Goal: Task Accomplishment & Management: Use online tool/utility

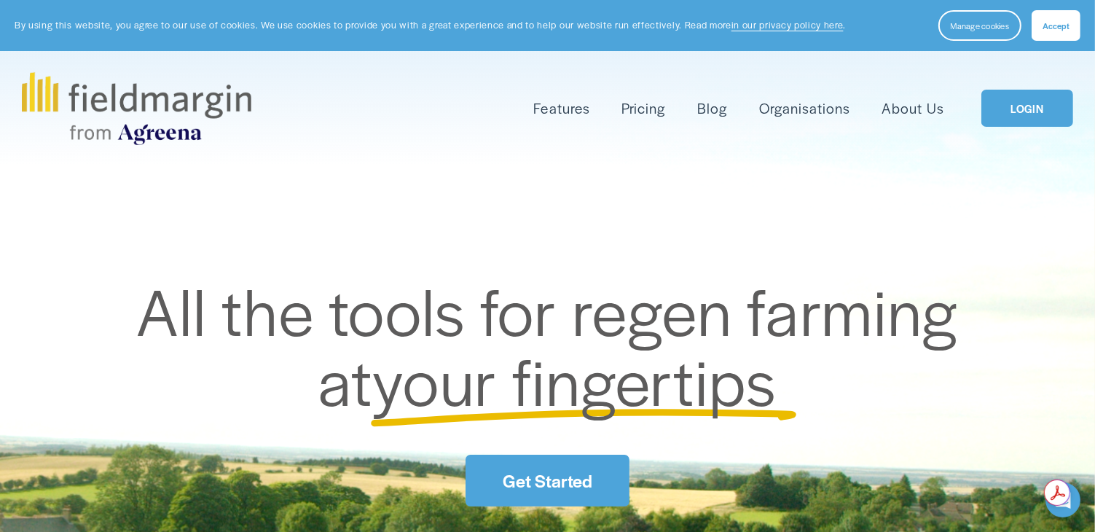
click at [569, 470] on link "Get Started" at bounding box center [546, 481] width 163 height 52
click at [565, 105] on span "Features" at bounding box center [562, 108] width 56 height 21
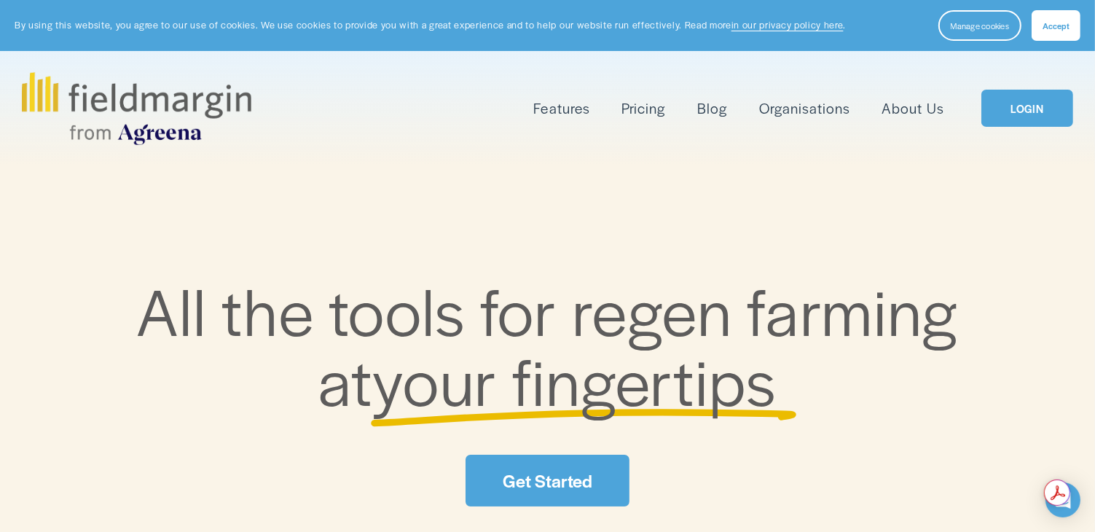
click at [0, 0] on span "Plan Work" at bounding box center [0, 0] width 0 height 0
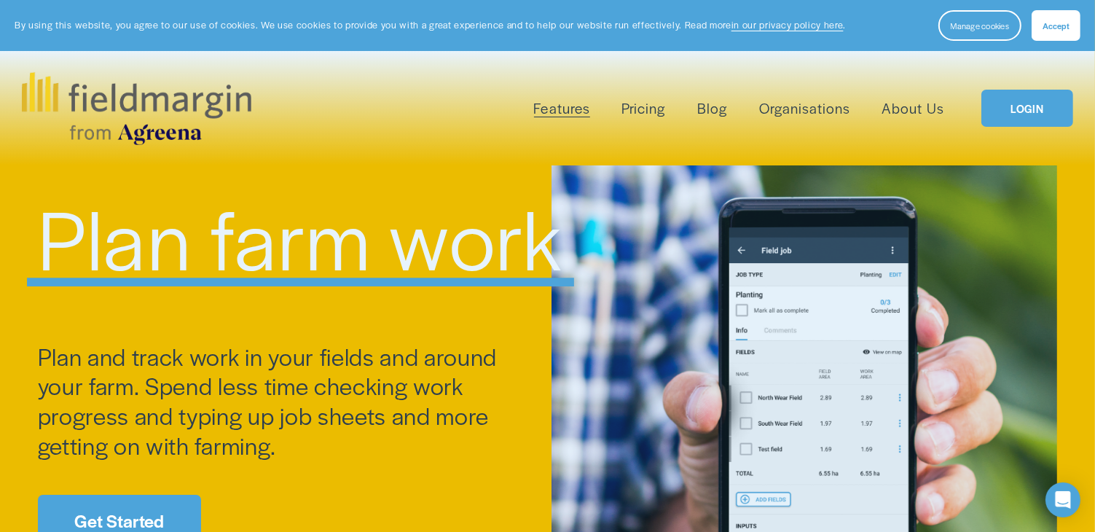
click at [1055, 27] on span "Accept" at bounding box center [1055, 26] width 27 height 12
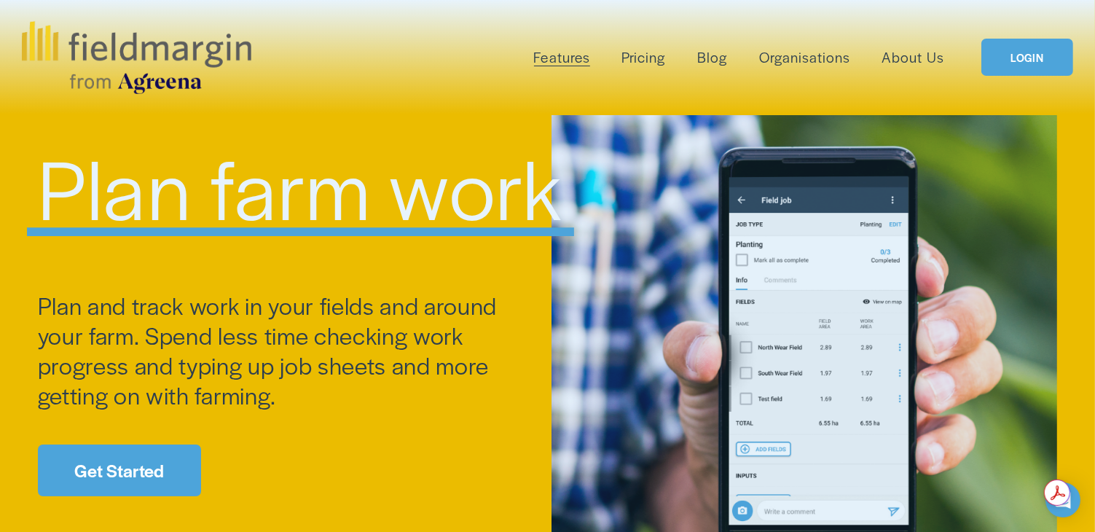
click at [1034, 50] on link "LOGIN" at bounding box center [1027, 57] width 92 height 37
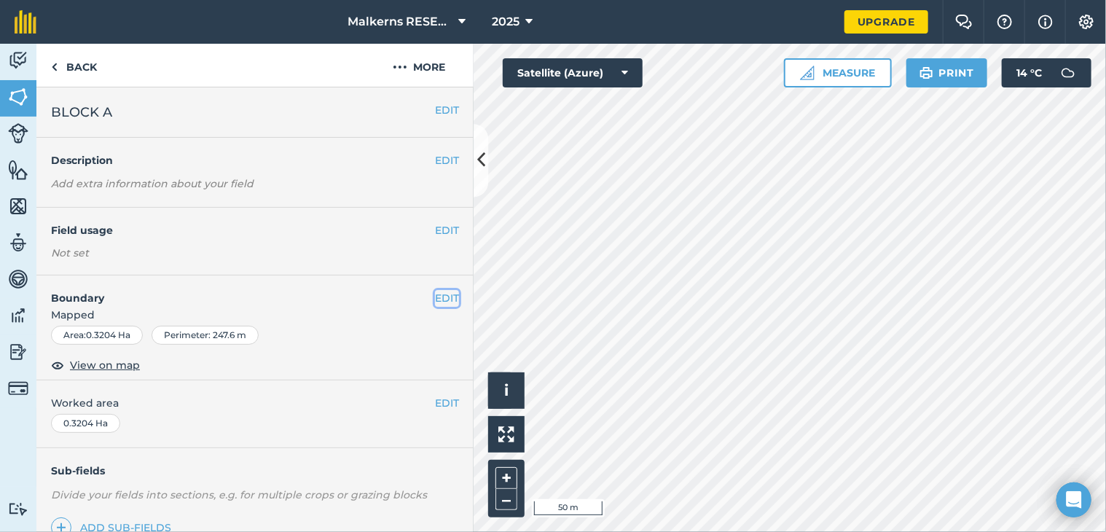
click at [435, 298] on button "EDIT" at bounding box center [447, 298] width 24 height 16
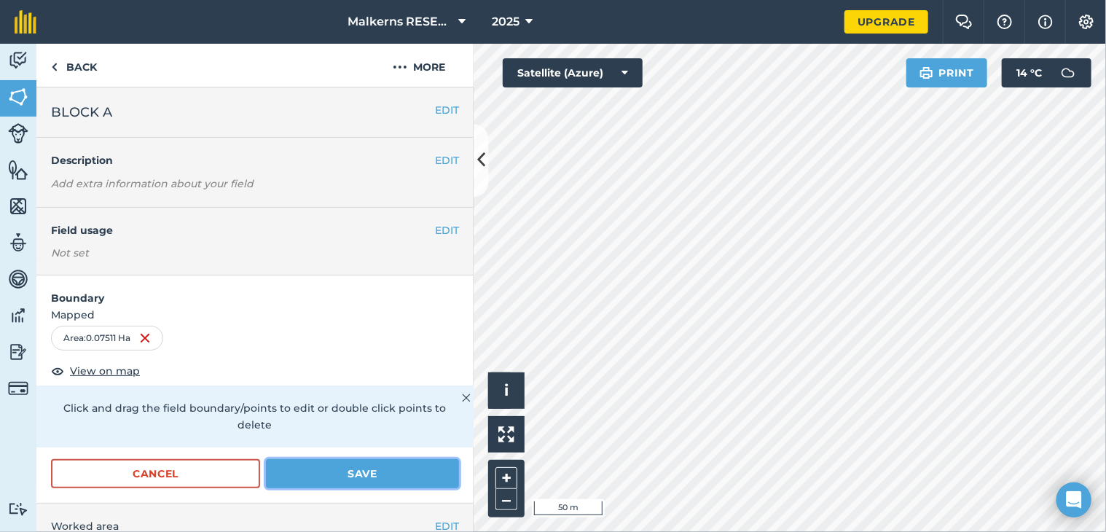
click at [361, 474] on button "Save" at bounding box center [362, 473] width 193 height 29
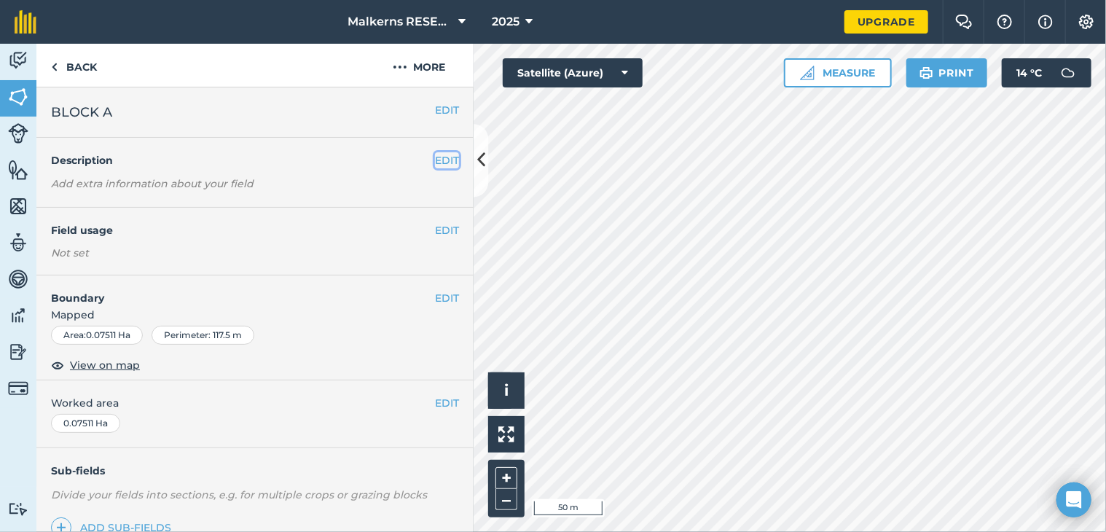
click at [435, 158] on button "EDIT" at bounding box center [447, 160] width 24 height 16
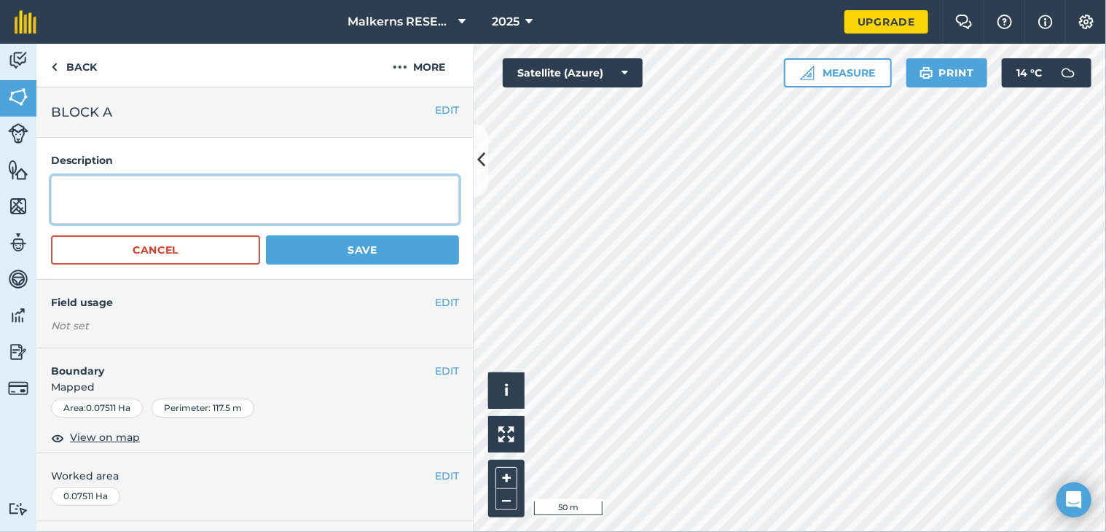
click at [388, 197] on textarea at bounding box center [255, 200] width 408 height 48
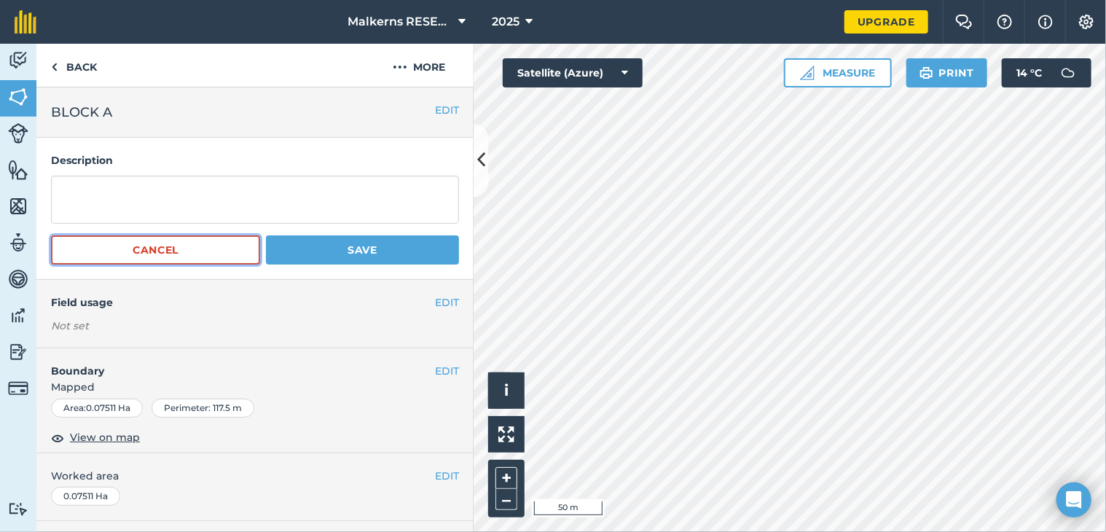
click at [213, 248] on button "Cancel" at bounding box center [155, 249] width 209 height 29
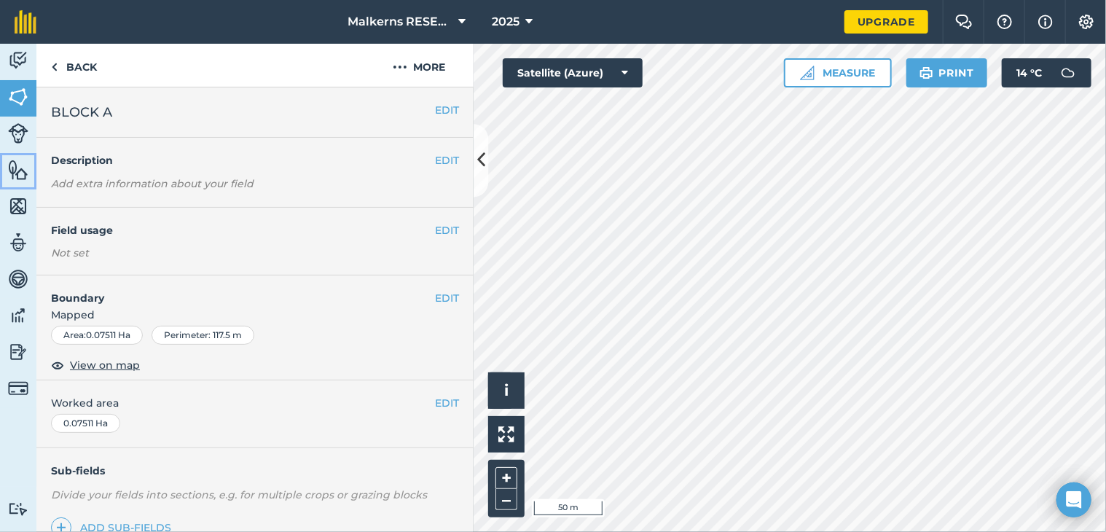
click at [21, 174] on img at bounding box center [18, 170] width 20 height 22
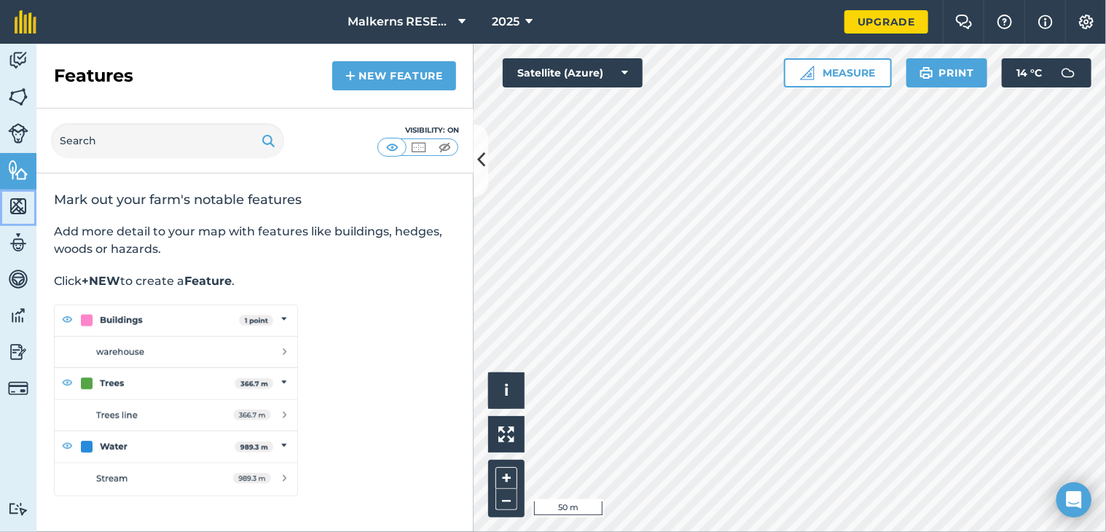
click at [18, 205] on img at bounding box center [18, 206] width 20 height 22
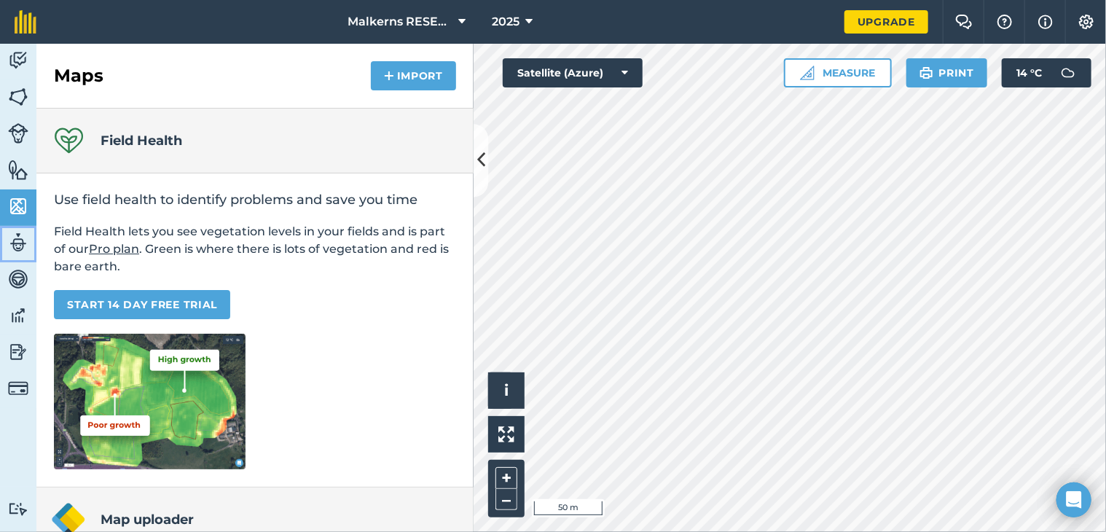
click at [20, 239] on img at bounding box center [18, 243] width 20 height 22
select select "MEMBER"
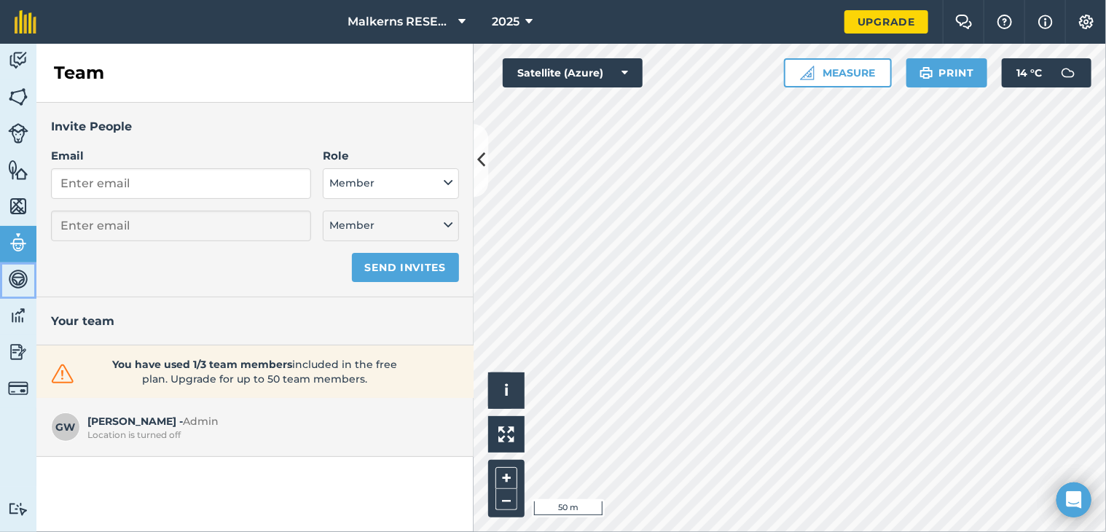
click at [22, 278] on img at bounding box center [18, 279] width 20 height 22
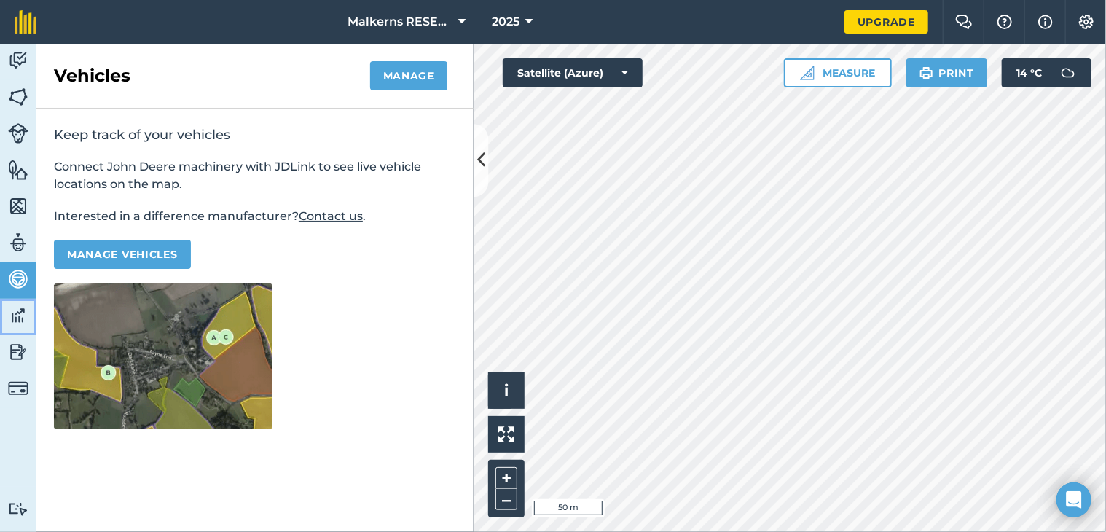
click at [23, 311] on img at bounding box center [18, 315] width 20 height 22
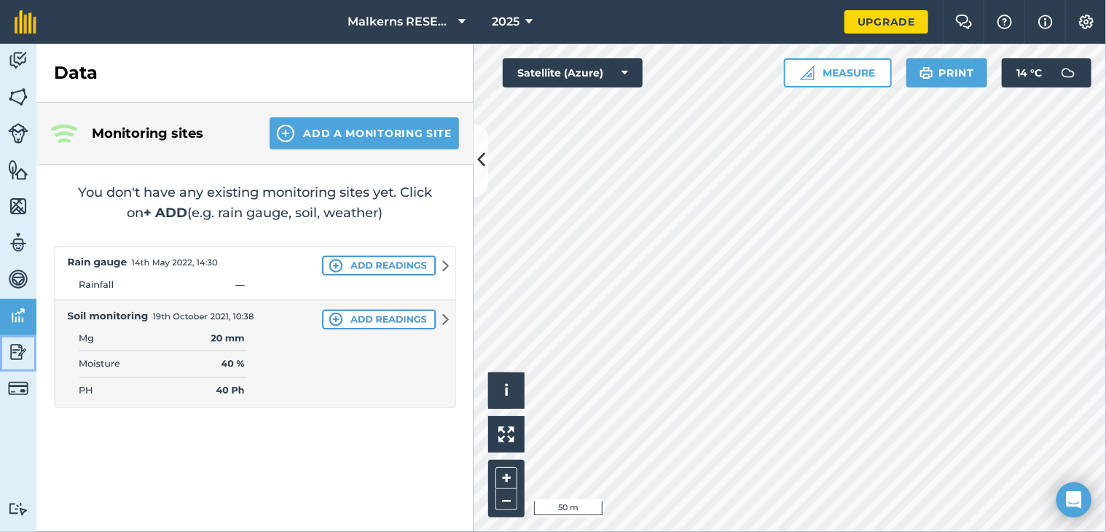
click at [17, 350] on img at bounding box center [18, 352] width 20 height 22
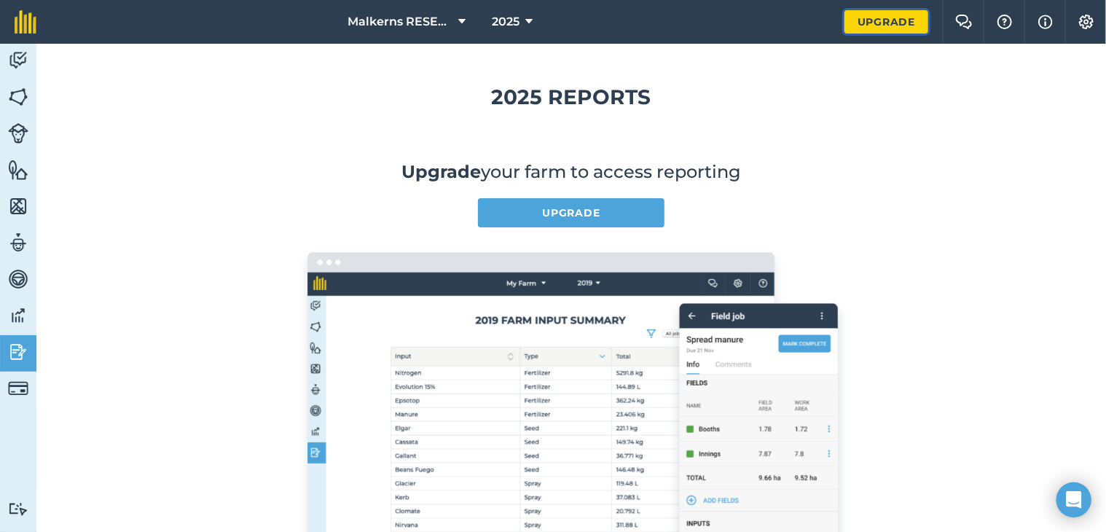
click at [894, 14] on link "Upgrade" at bounding box center [886, 21] width 84 height 23
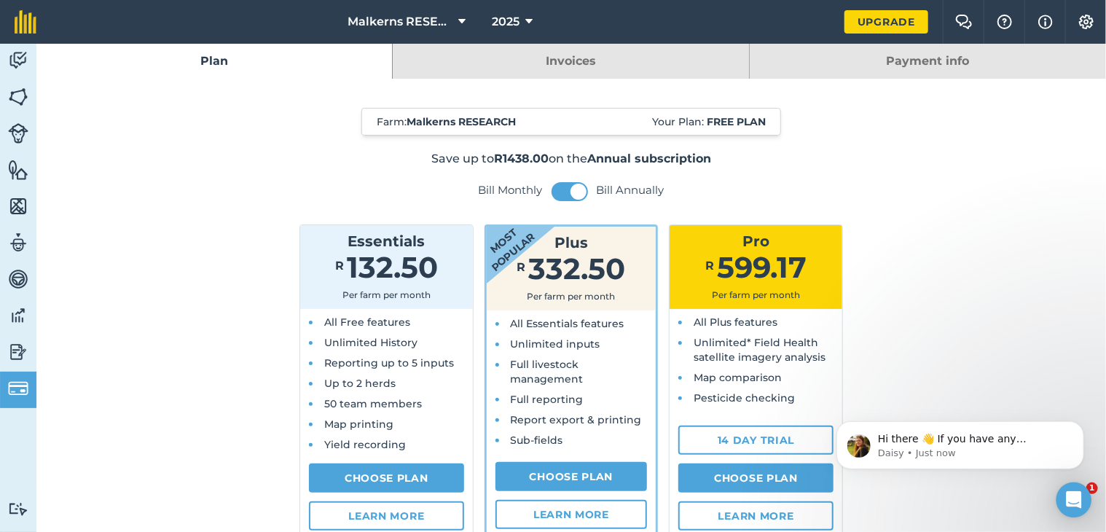
click at [736, 120] on strong "Free plan" at bounding box center [736, 121] width 59 height 13
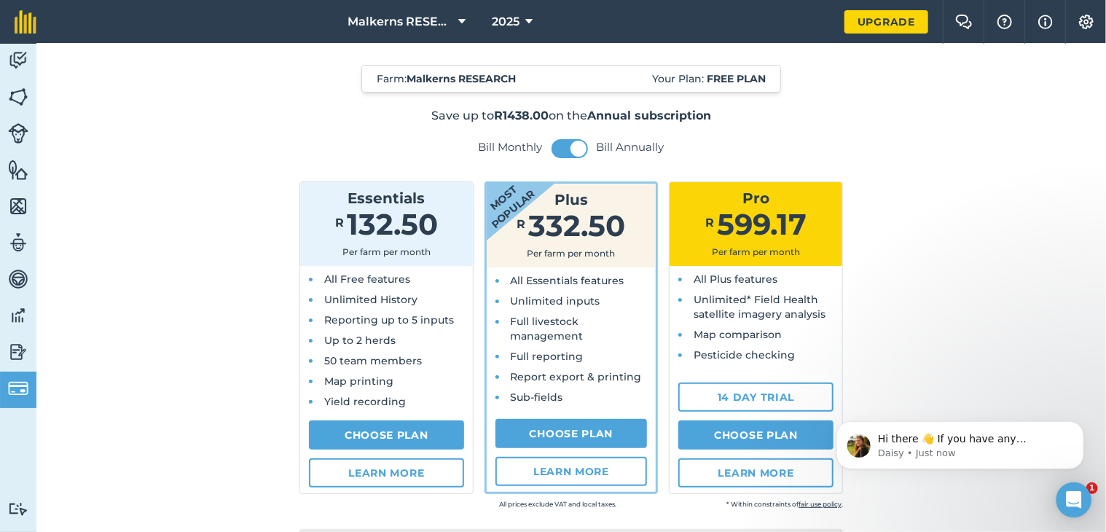
scroll to position [47, 0]
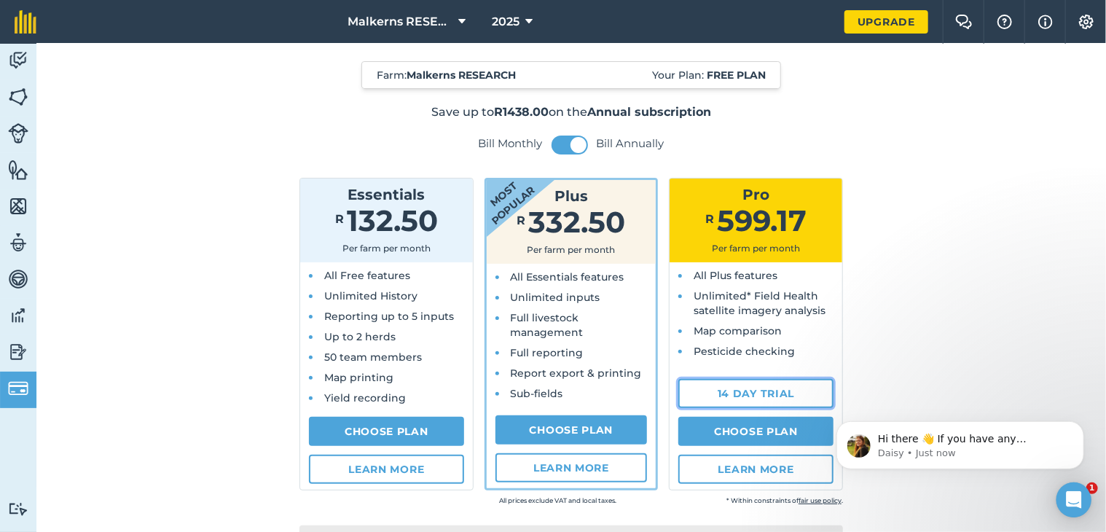
click at [769, 401] on link "14 day trial" at bounding box center [755, 393] width 155 height 29
select select "SZ"
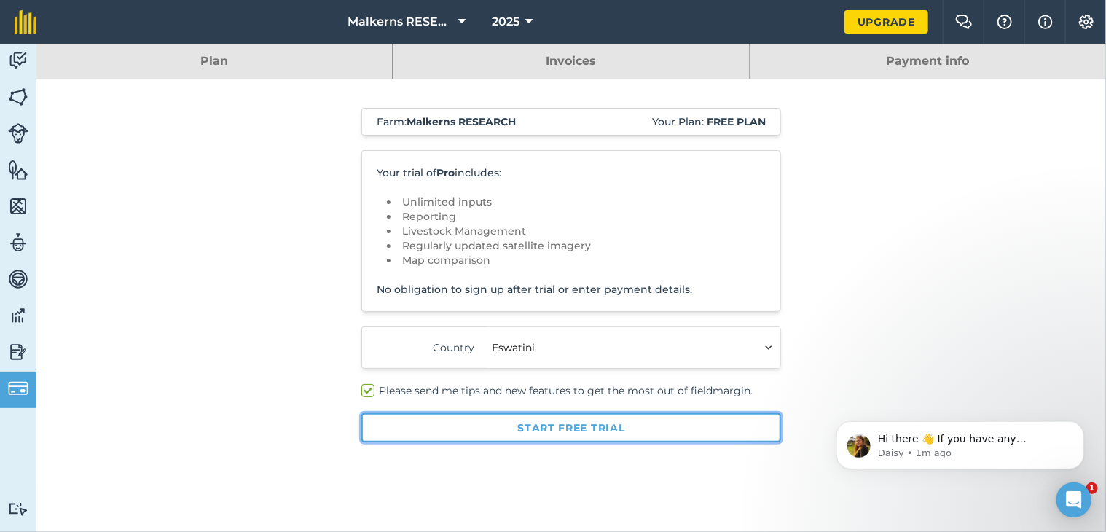
click at [603, 427] on button "Start free trial" at bounding box center [571, 427] width 420 height 29
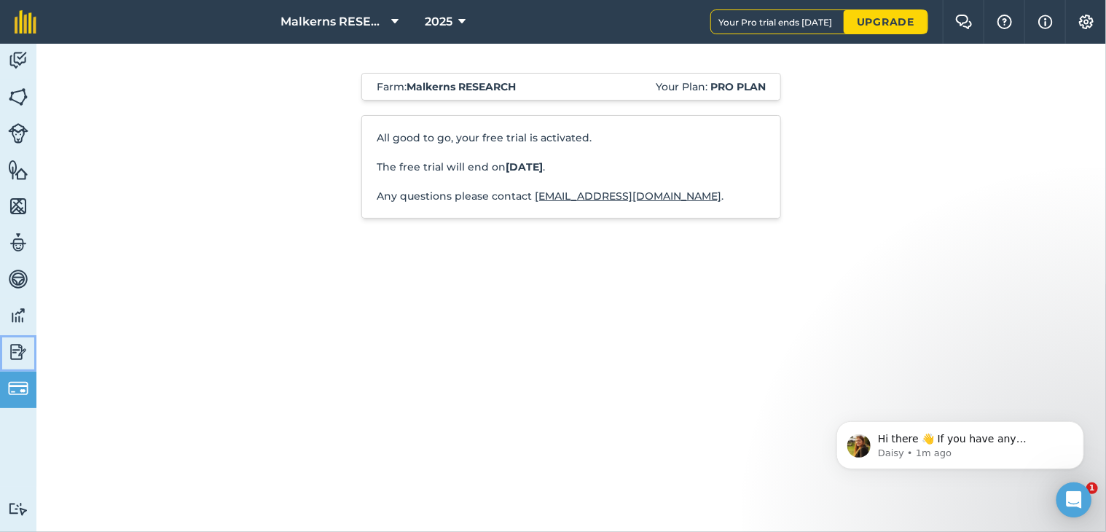
click at [20, 353] on img at bounding box center [18, 352] width 20 height 22
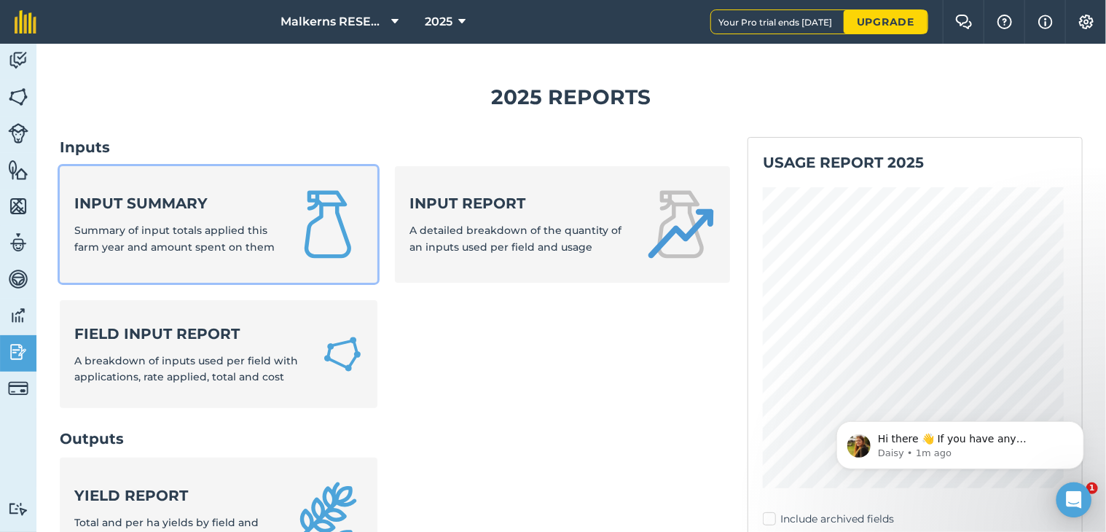
click at [210, 243] on span "Summary of input totals applied this farm year and amount spent on them" at bounding box center [174, 238] width 200 height 29
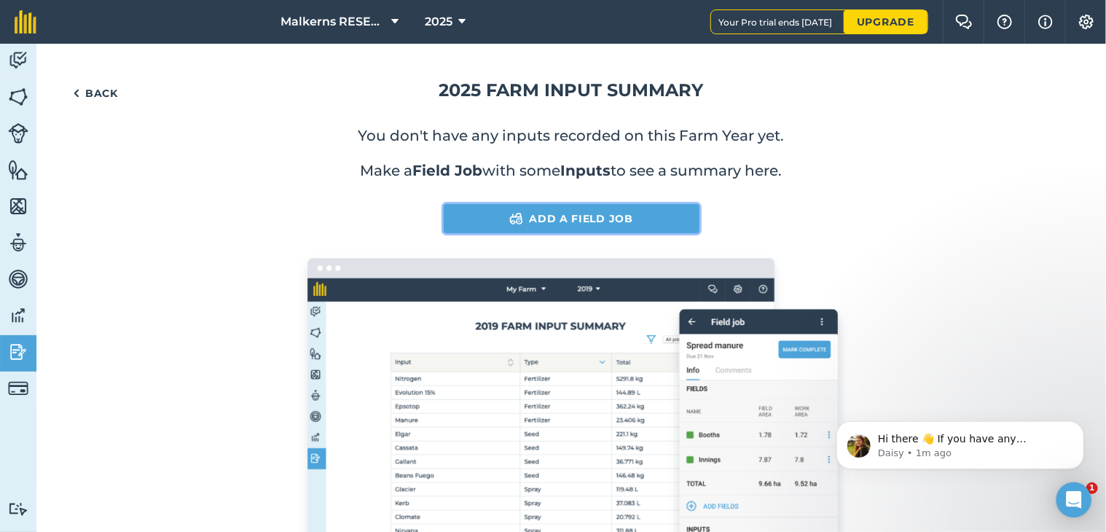
click at [581, 225] on link "Add a Field Job" at bounding box center [572, 218] width 256 height 29
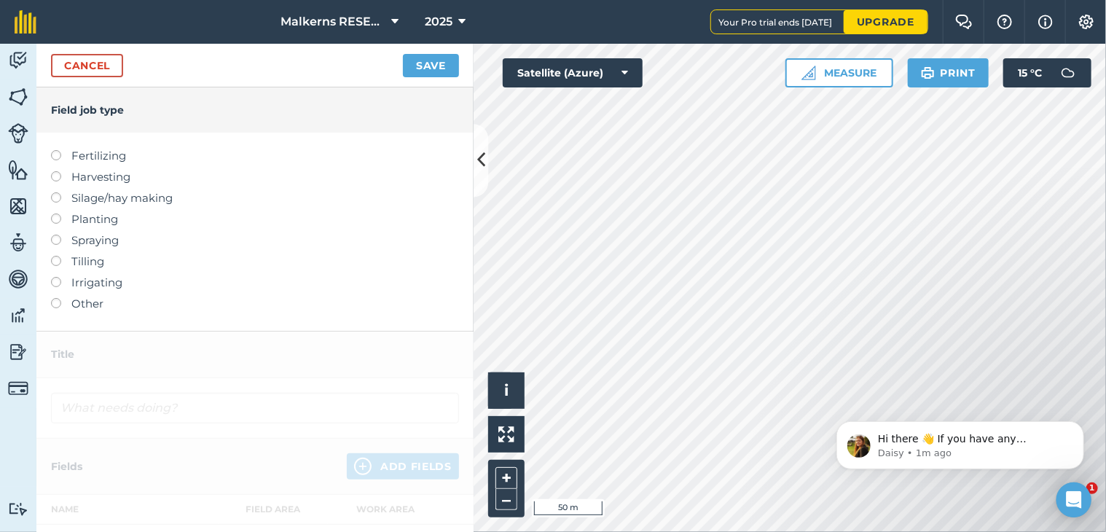
click at [58, 256] on label at bounding box center [61, 256] width 20 height 0
type input "Tilling"
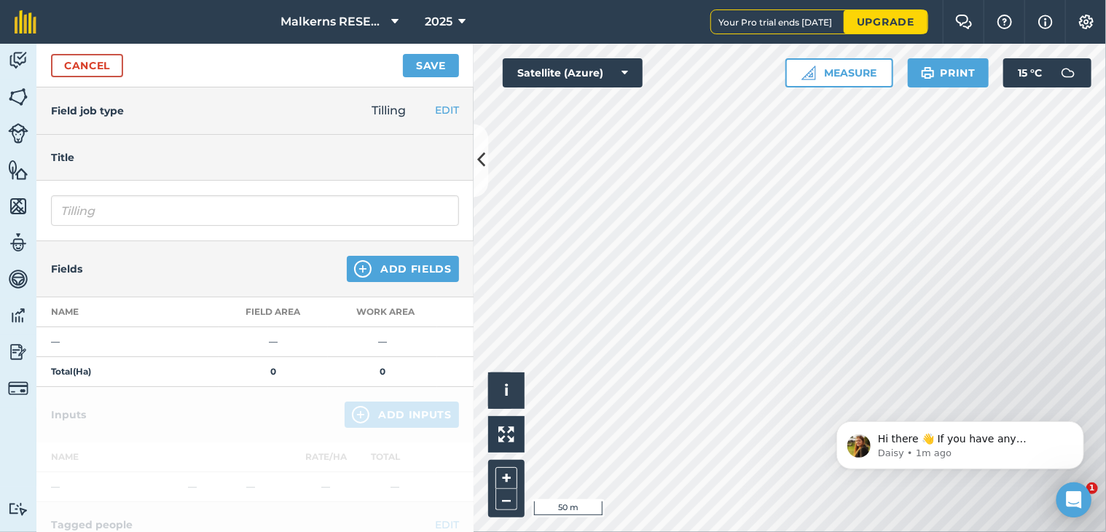
click at [62, 343] on td "—" at bounding box center [127, 342] width 182 height 30
click at [68, 339] on td "—" at bounding box center [127, 342] width 182 height 30
click at [355, 272] on img at bounding box center [362, 268] width 17 height 17
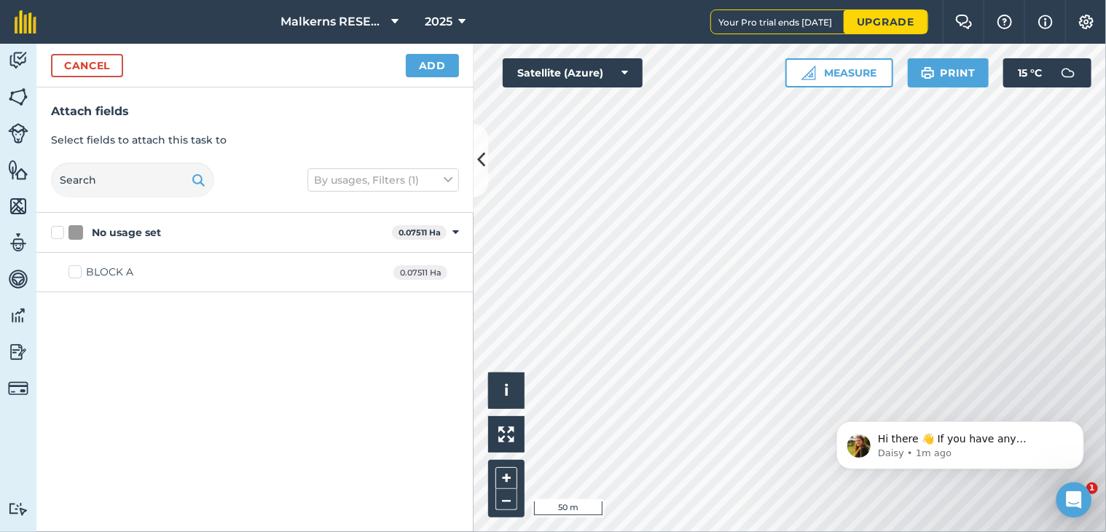
click at [82, 272] on label "BLOCK A" at bounding box center [100, 271] width 65 height 15
click at [78, 272] on input "BLOCK A" at bounding box center [72, 268] width 9 height 9
checkbox input "true"
click at [433, 71] on button "Add" at bounding box center [432, 65] width 53 height 23
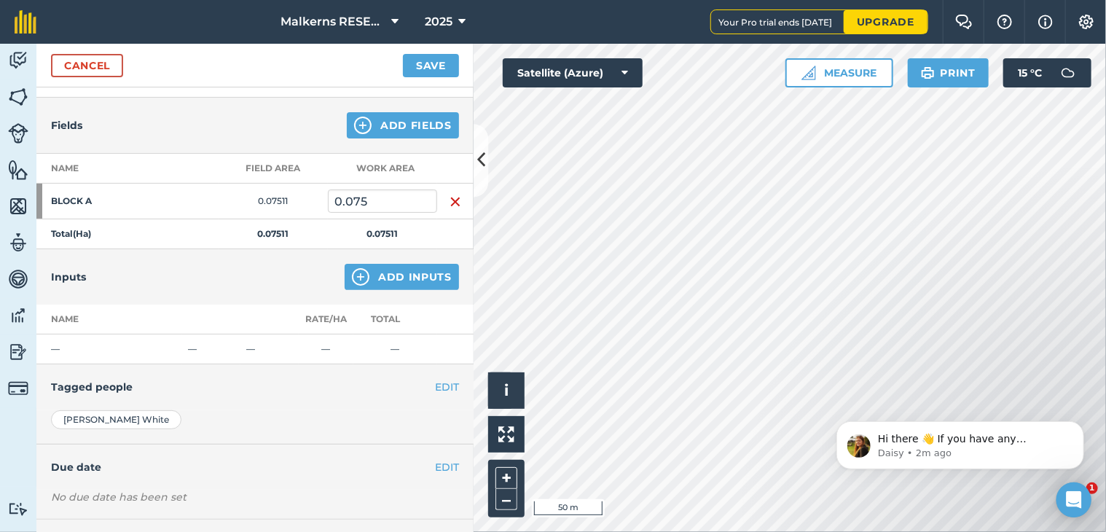
scroll to position [143, 0]
click at [379, 278] on button "Add Inputs" at bounding box center [402, 277] width 114 height 26
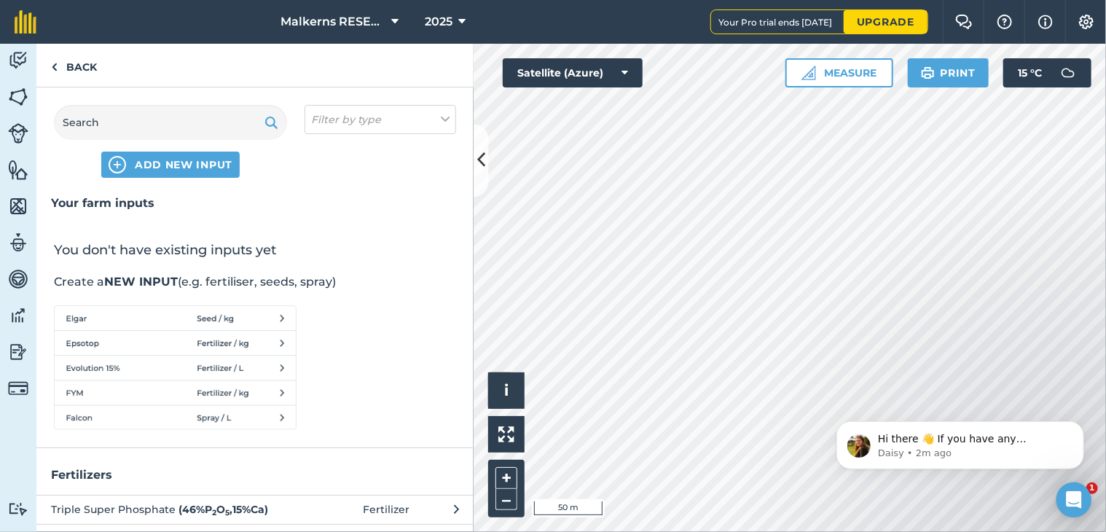
scroll to position [0, 0]
click at [138, 168] on span "ADD NEW INPUT" at bounding box center [184, 164] width 98 height 15
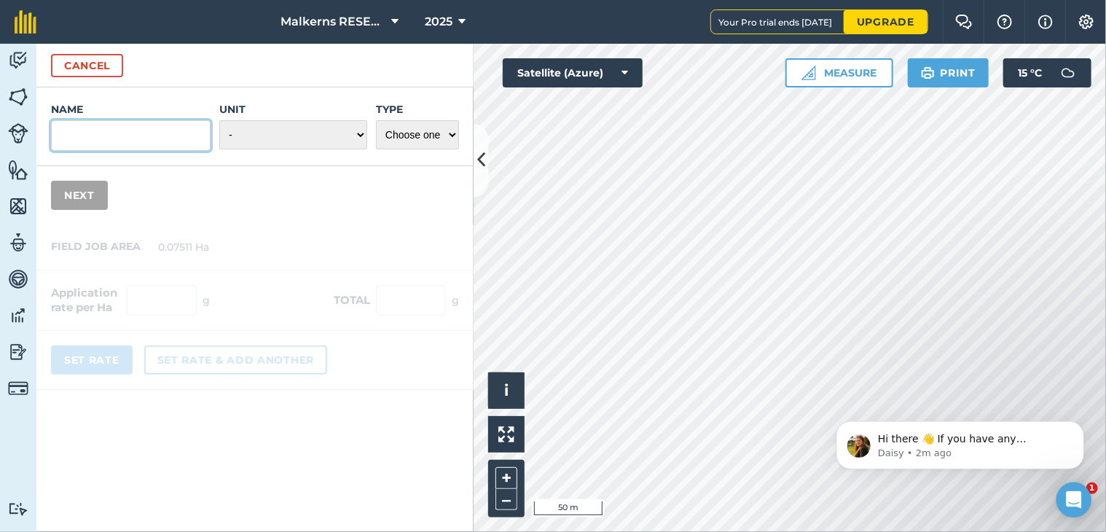
click at [113, 143] on input "Name" at bounding box center [131, 135] width 160 height 31
type input "Manpower"
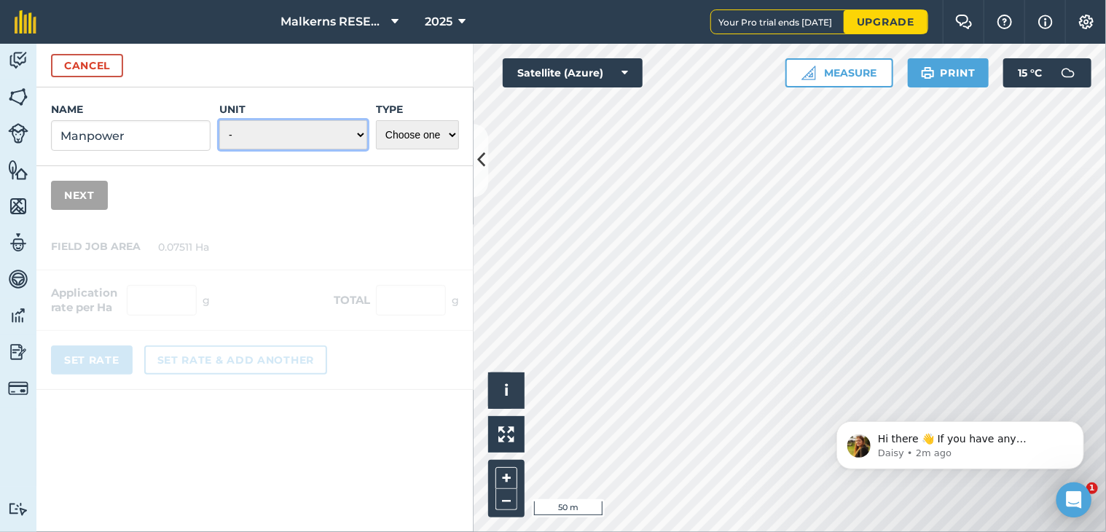
click at [243, 143] on select "- Grams/g Kilograms/kg Metric tonnes/t Millilitres/ml Litres/L Ounces/oz Pounds…" at bounding box center [293, 134] width 148 height 29
click at [248, 141] on select "- Grams/g Kilograms/kg Metric tonnes/t Millilitres/ml Litres/L Ounces/oz Pounds…" at bounding box center [293, 134] width 148 height 29
click at [268, 135] on select "- Grams/g Kilograms/kg Metric tonnes/t Millilitres/ml Litres/L Ounces/oz Pounds…" at bounding box center [293, 134] width 148 height 29
click at [361, 137] on select "- Grams/g Kilograms/kg Metric tonnes/t Millilitres/ml Litres/L Ounces/oz Pounds…" at bounding box center [293, 134] width 148 height 29
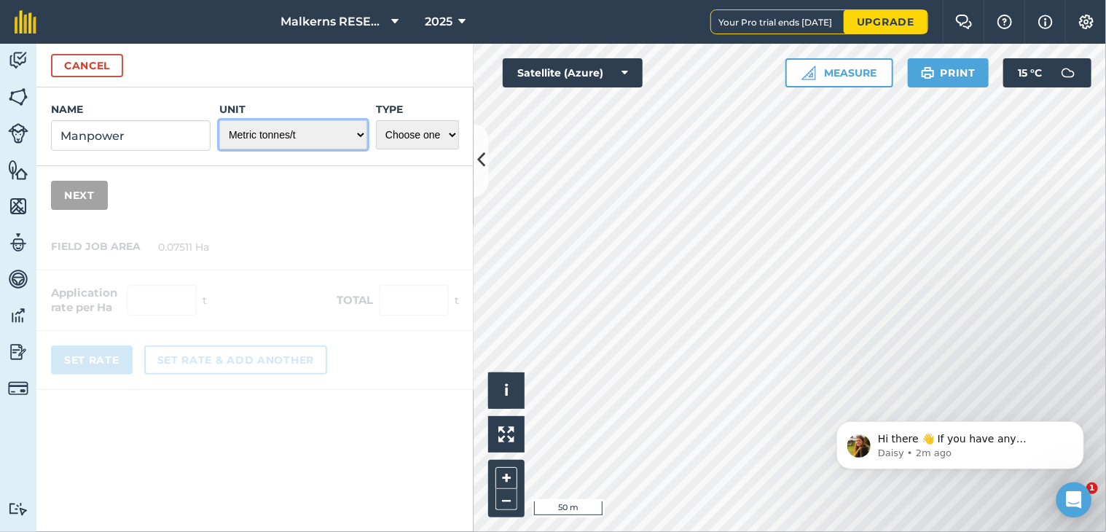
select select "COUNT"
click at [220, 120] on select "- Grams/g Kilograms/kg Metric tonnes/t Millilitres/ml Litres/L Ounces/oz Pounds…" at bounding box center [293, 134] width 148 height 29
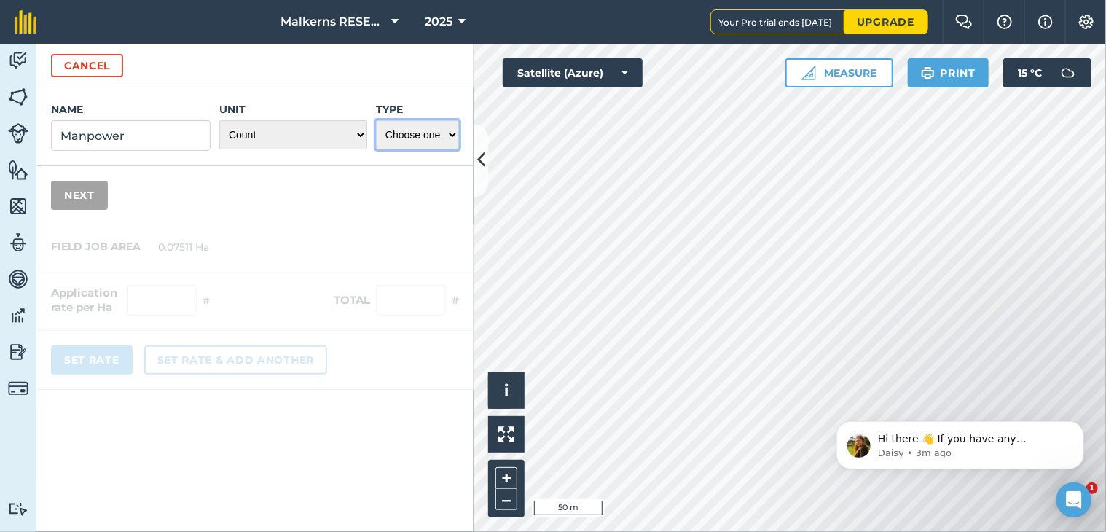
click at [455, 138] on select "Choose one Fertilizer Seed Spray Fuel Other" at bounding box center [417, 134] width 83 height 29
select select "OTHER"
click at [376, 120] on select "Choose one Fertilizer Seed Spray Fuel Other" at bounding box center [417, 134] width 83 height 29
click at [87, 192] on button "Next" at bounding box center [79, 195] width 57 height 29
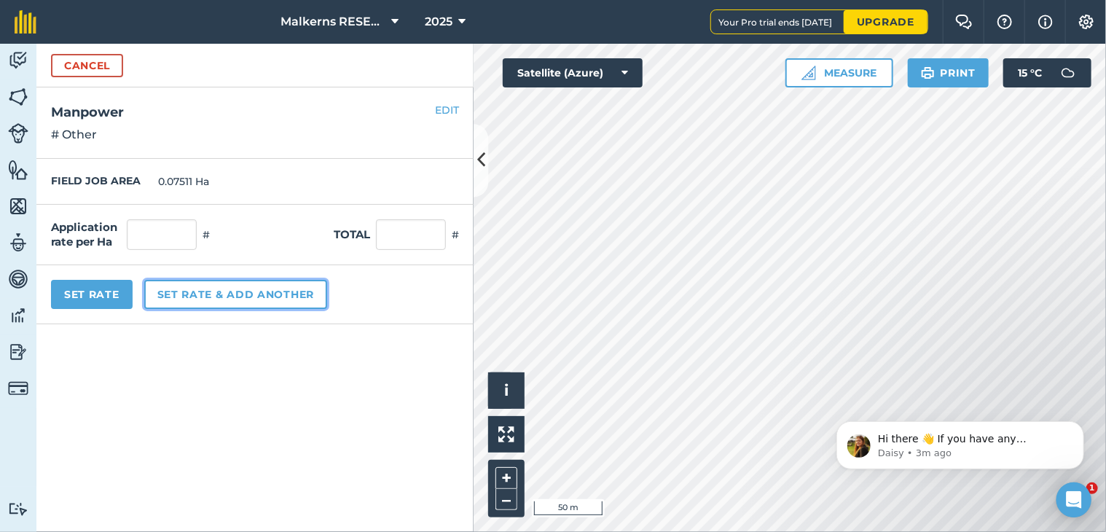
click at [236, 298] on button "Set rate & add another" at bounding box center [235, 294] width 183 height 29
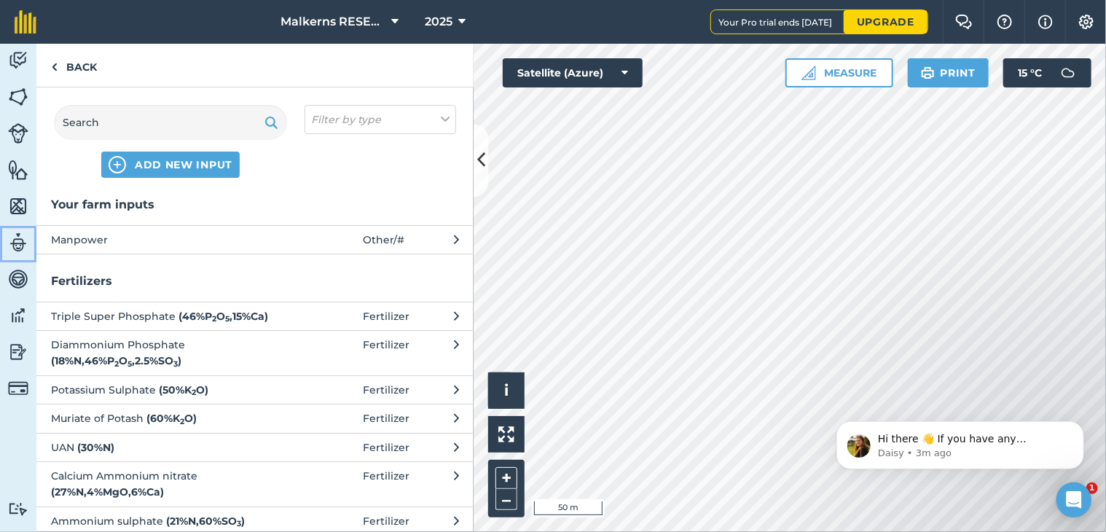
click at [23, 240] on img at bounding box center [18, 243] width 20 height 22
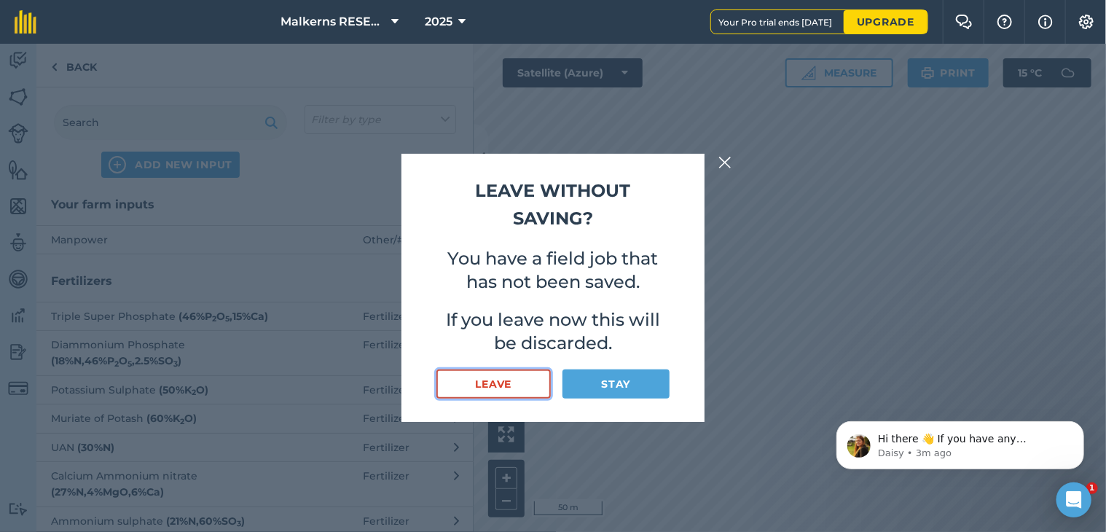
click at [527, 379] on button "Leave" at bounding box center [493, 383] width 114 height 29
select select "MEMBER"
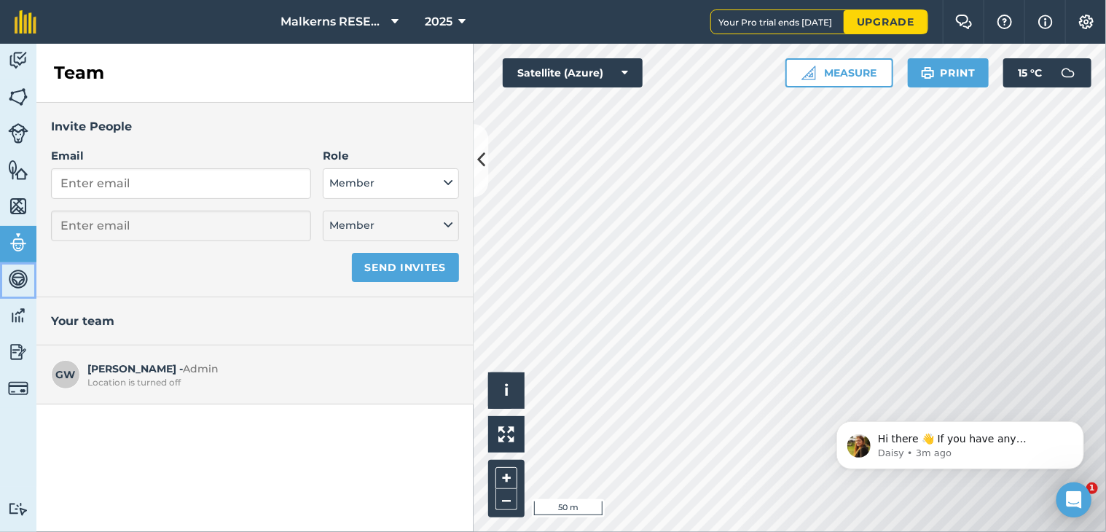
click at [21, 275] on img at bounding box center [18, 279] width 20 height 22
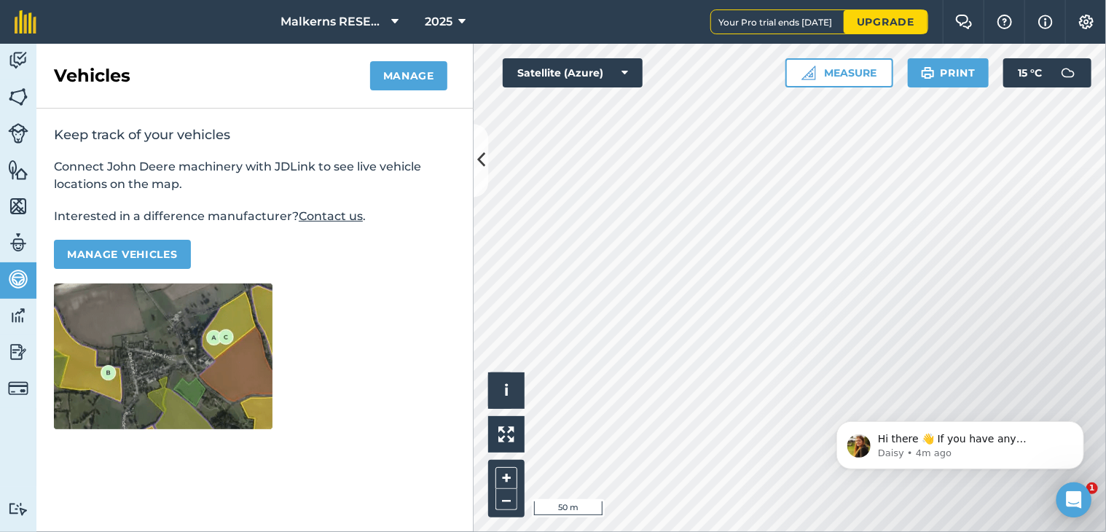
click at [20, 353] on img at bounding box center [18, 352] width 20 height 22
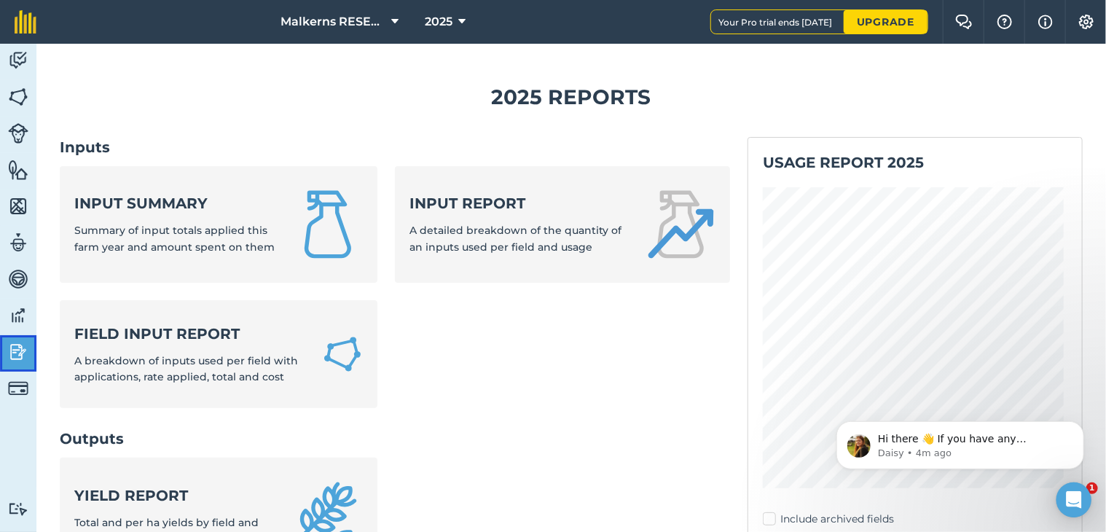
click at [20, 353] on img at bounding box center [18, 352] width 20 height 22
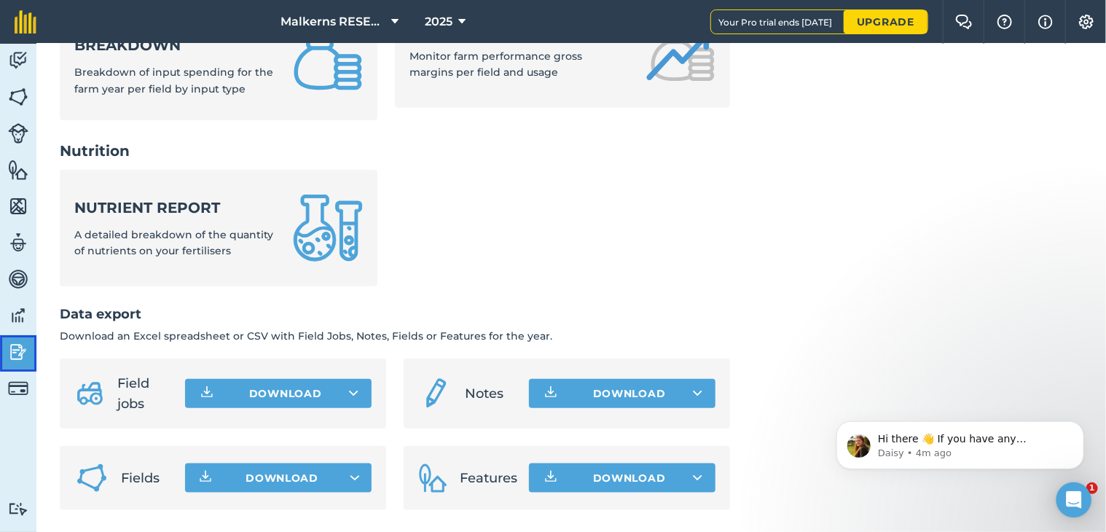
scroll to position [633, 0]
drag, startPoint x: 1098, startPoint y: 128, endPoint x: 278, endPoint y: 12, distance: 827.6
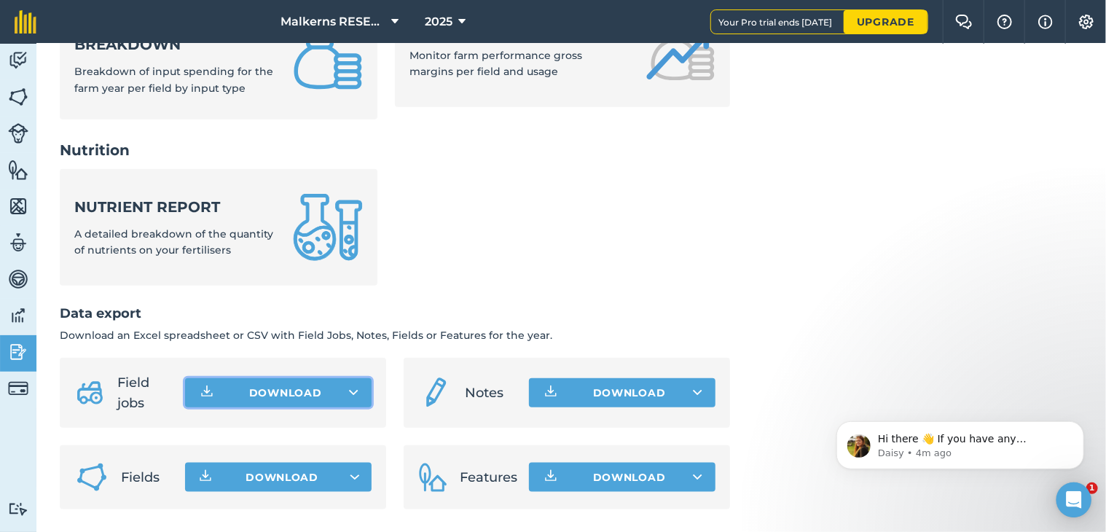
click at [349, 394] on icon at bounding box center [353, 392] width 9 height 15
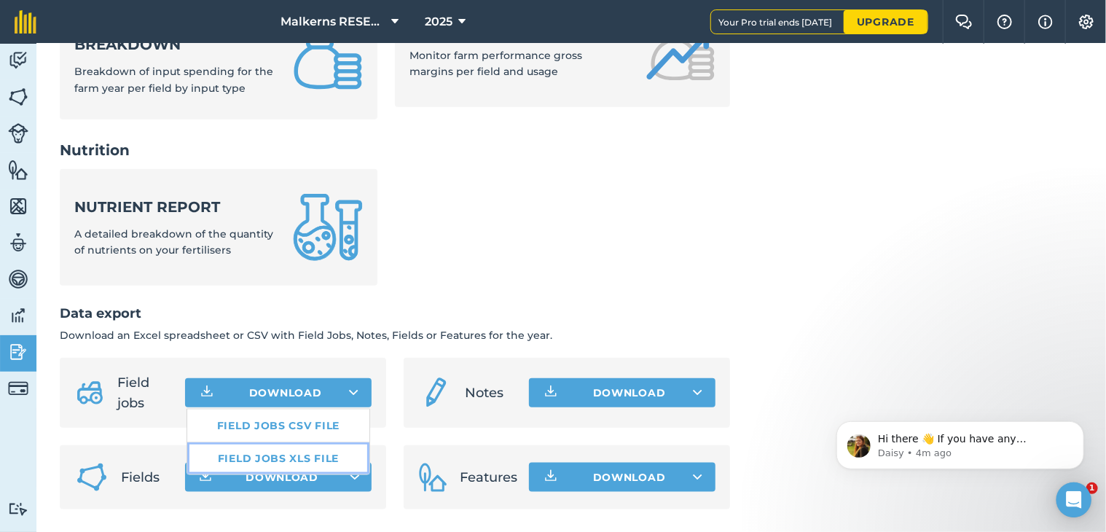
click at [330, 455] on link "Field jobs XLS file" at bounding box center [278, 458] width 182 height 32
